Goal: Task Accomplishment & Management: Use online tool/utility

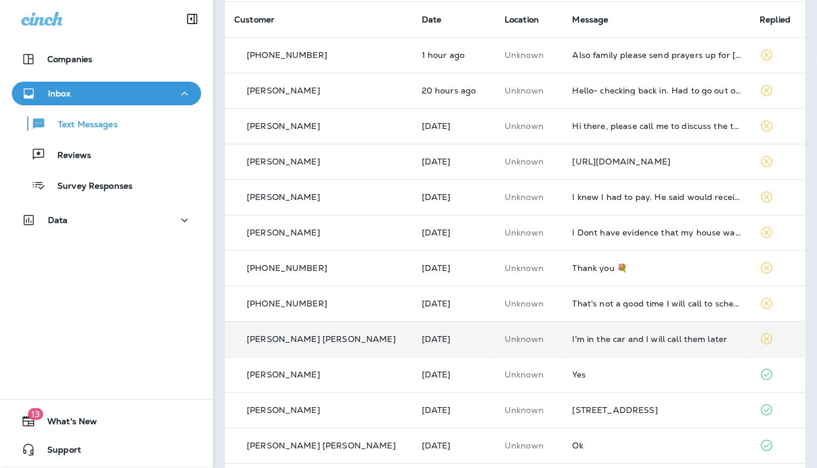
scroll to position [82, 0]
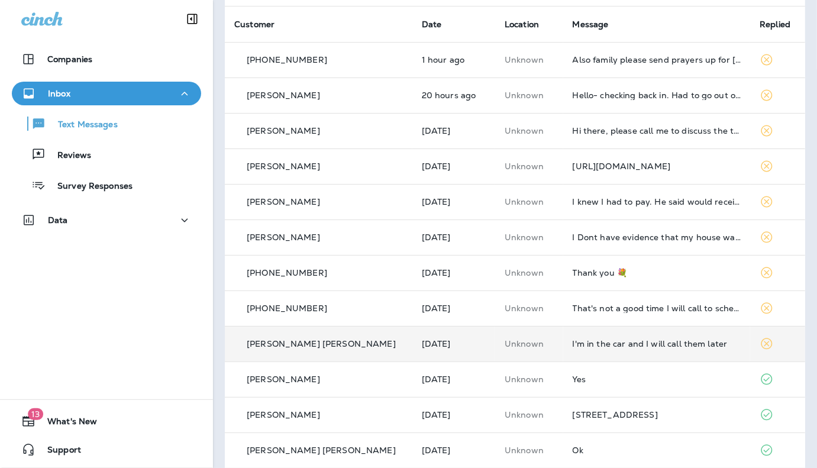
click at [666, 343] on div "I'm in the car and I will call them later" at bounding box center [657, 343] width 169 height 9
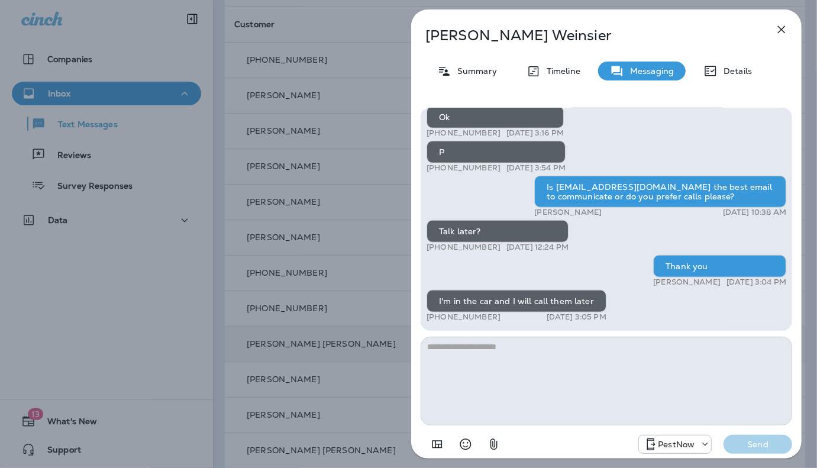
click at [573, 381] on textarea at bounding box center [607, 381] width 372 height 89
click at [779, 29] on icon "button" at bounding box center [782, 29] width 14 height 14
